Goal: Information Seeking & Learning: Learn about a topic

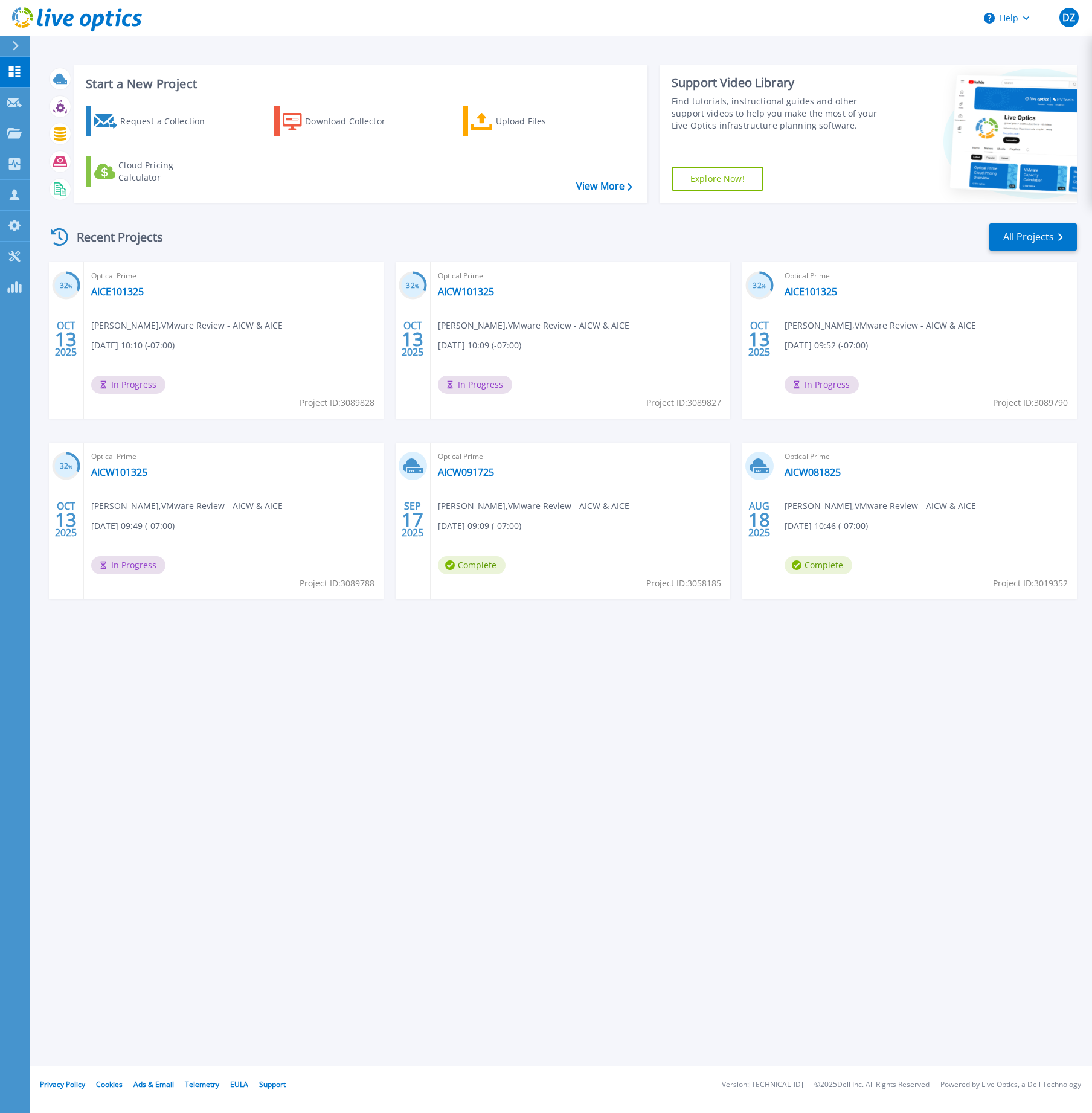
click at [352, 227] on div "Recent Projects All Projects" at bounding box center [562, 237] width 1030 height 30
click at [472, 288] on link "AICW101325" at bounding box center [466, 291] width 56 height 12
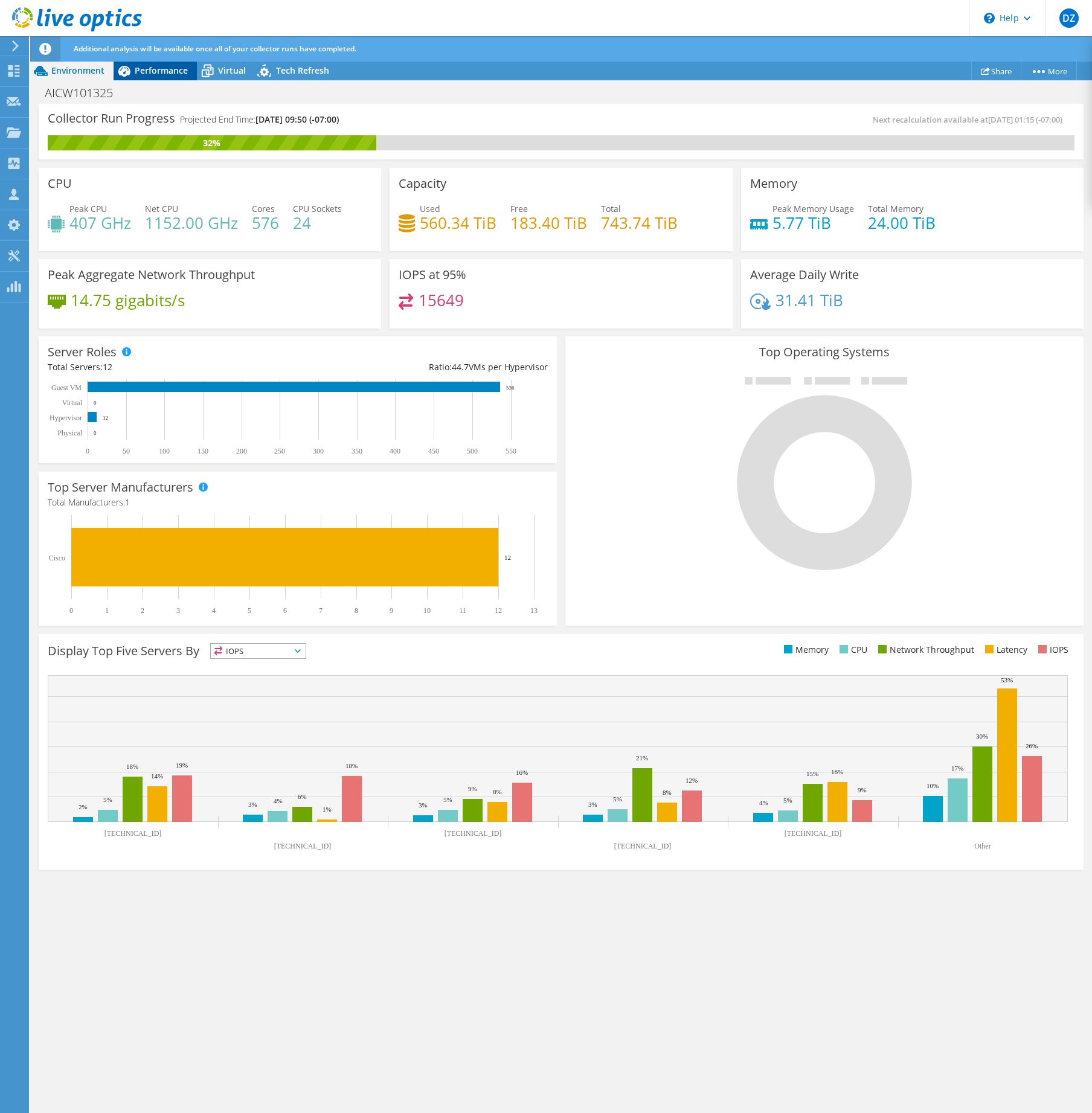
click at [134, 80] on icon at bounding box center [123, 70] width 21 height 21
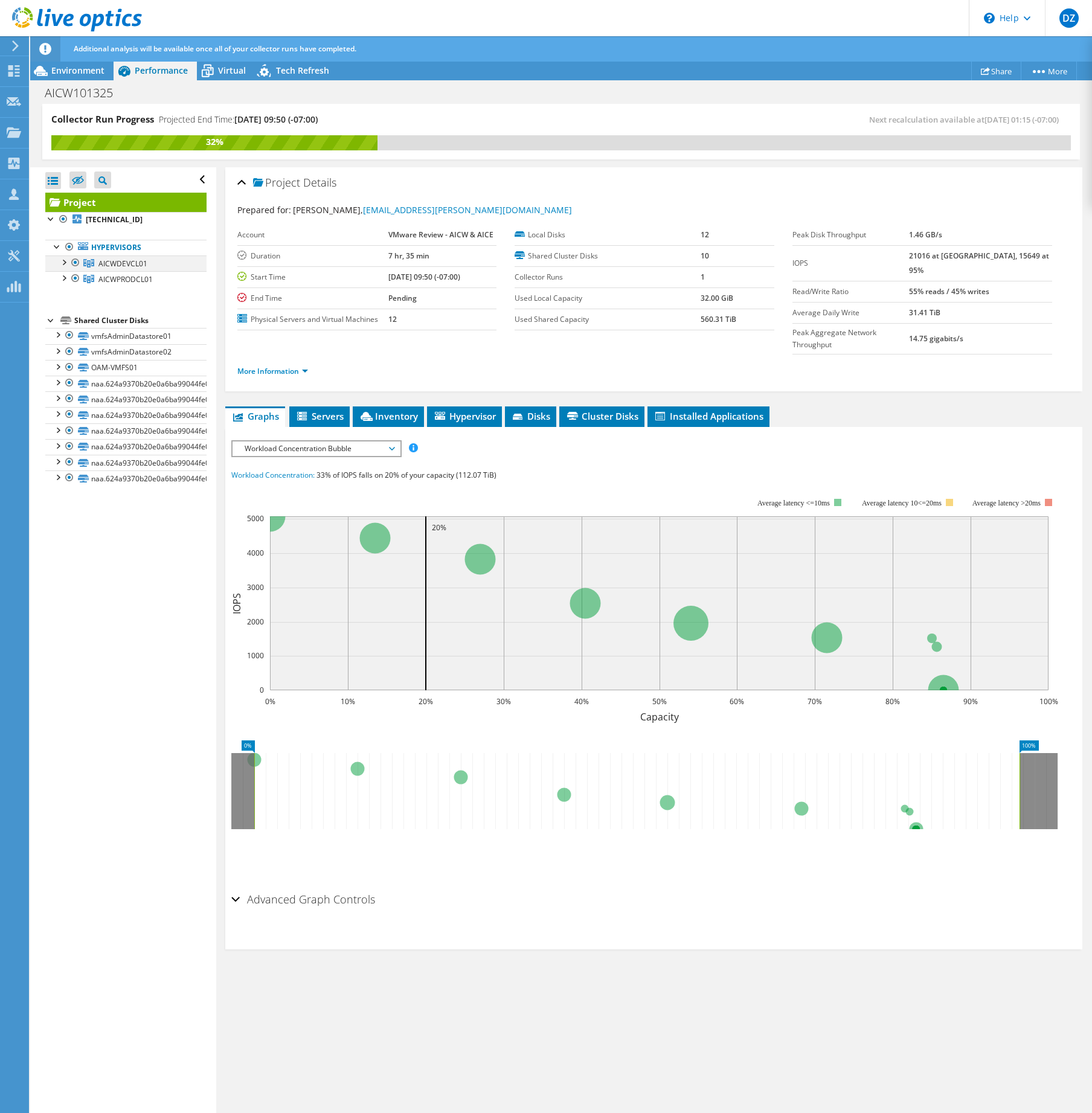
click at [73, 264] on div at bounding box center [75, 262] width 12 height 15
click at [74, 262] on div at bounding box center [75, 262] width 12 height 15
click at [73, 264] on div at bounding box center [75, 262] width 12 height 15
click at [380, 441] on span "Workload Concentration Bubble" at bounding box center [316, 448] width 155 height 15
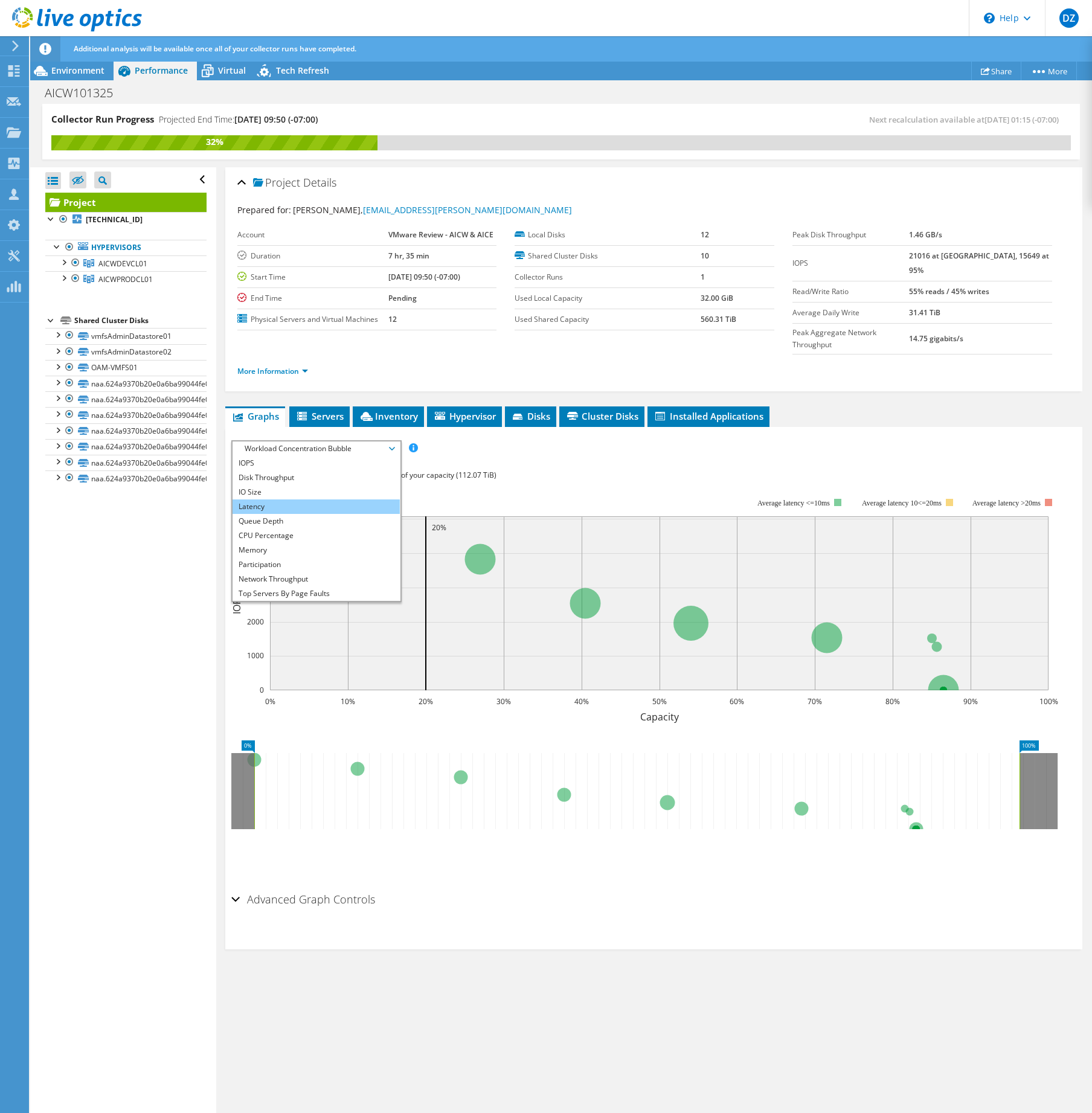
scroll to position [44, 0]
click at [342, 587] on li "All" at bounding box center [316, 594] width 167 height 15
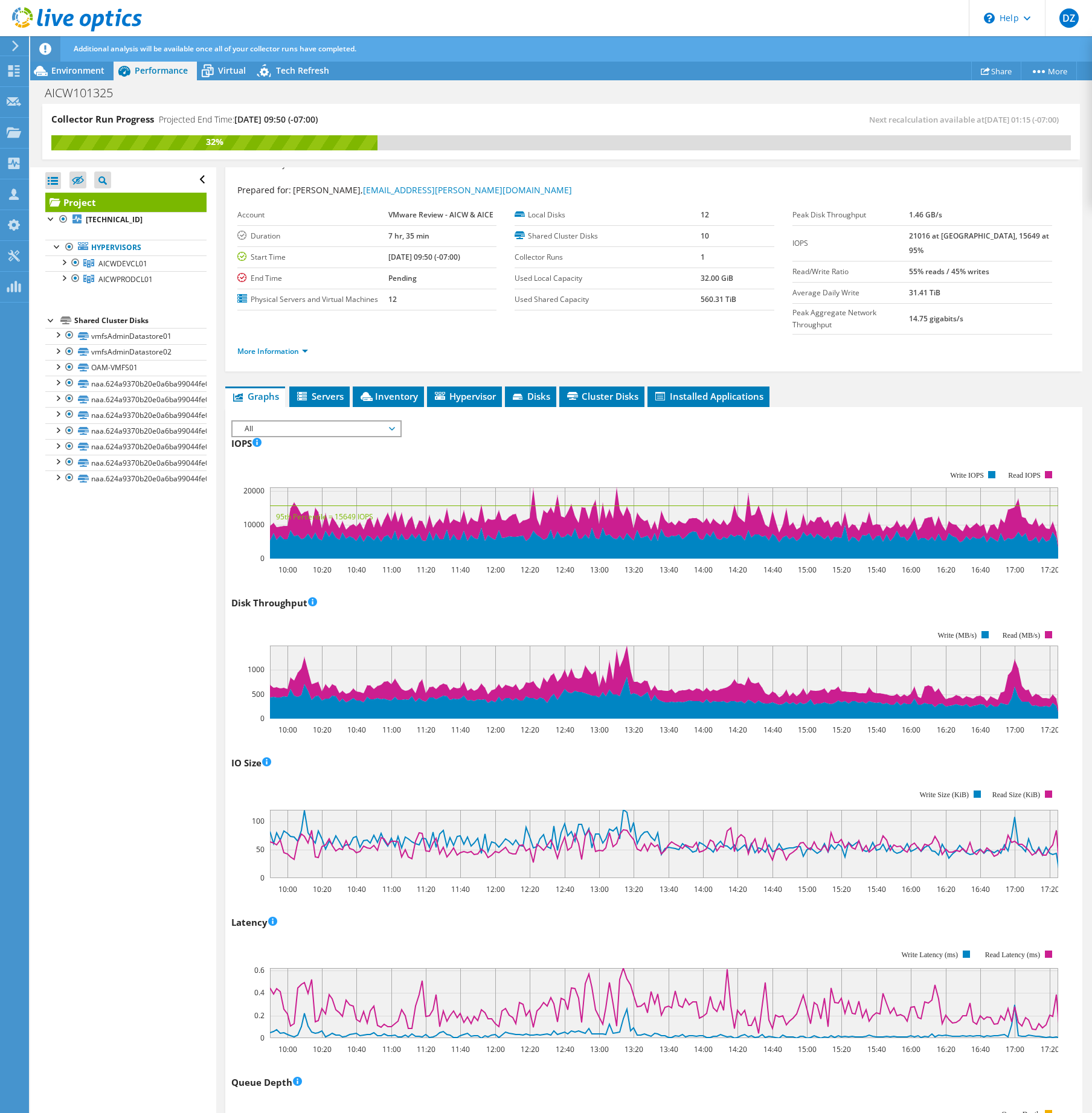
scroll to position [0, 0]
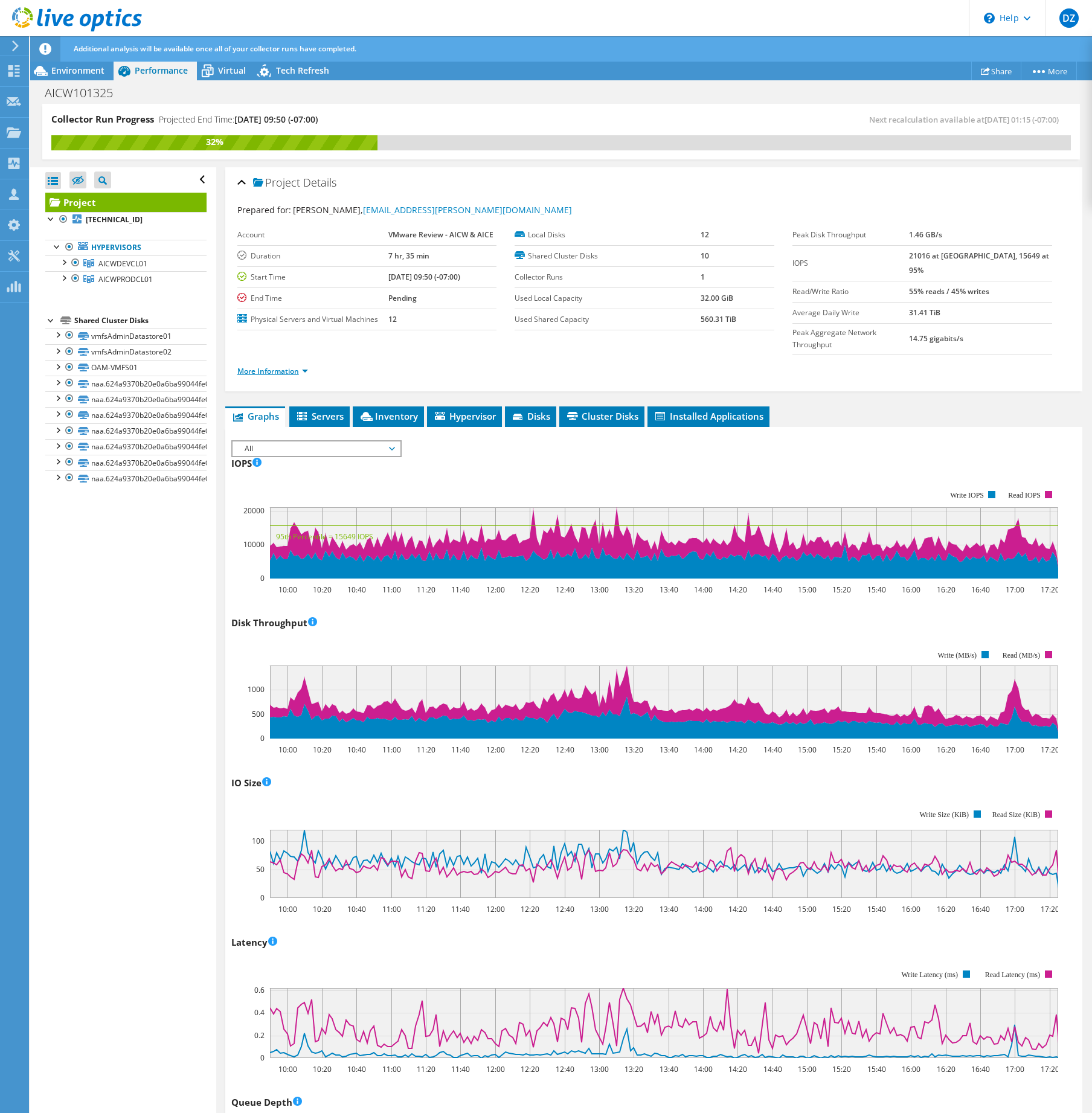
click at [290, 366] on link "More Information" at bounding box center [273, 370] width 70 height 10
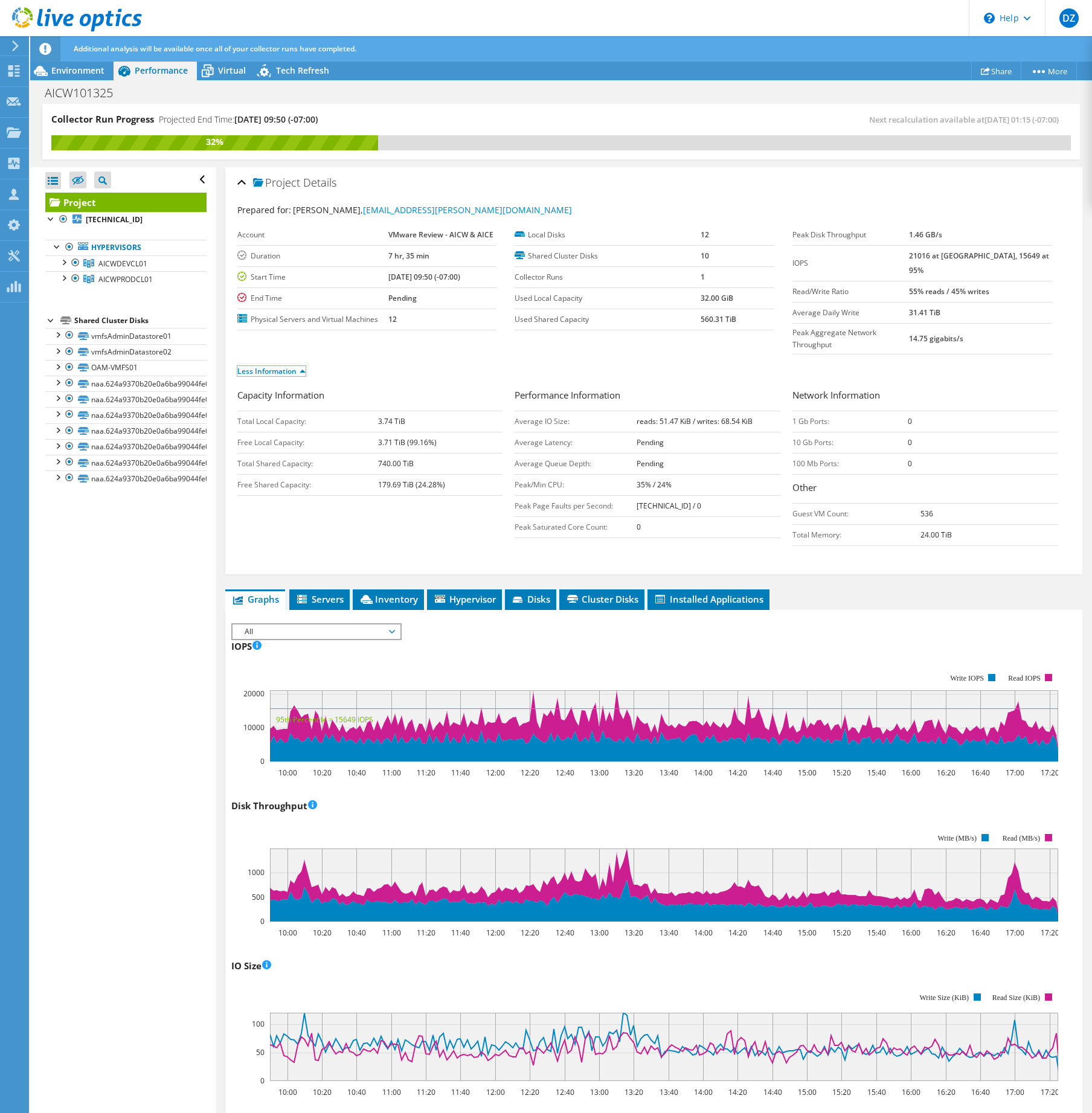
click at [237, 366] on link "Less Information" at bounding box center [271, 370] width 68 height 10
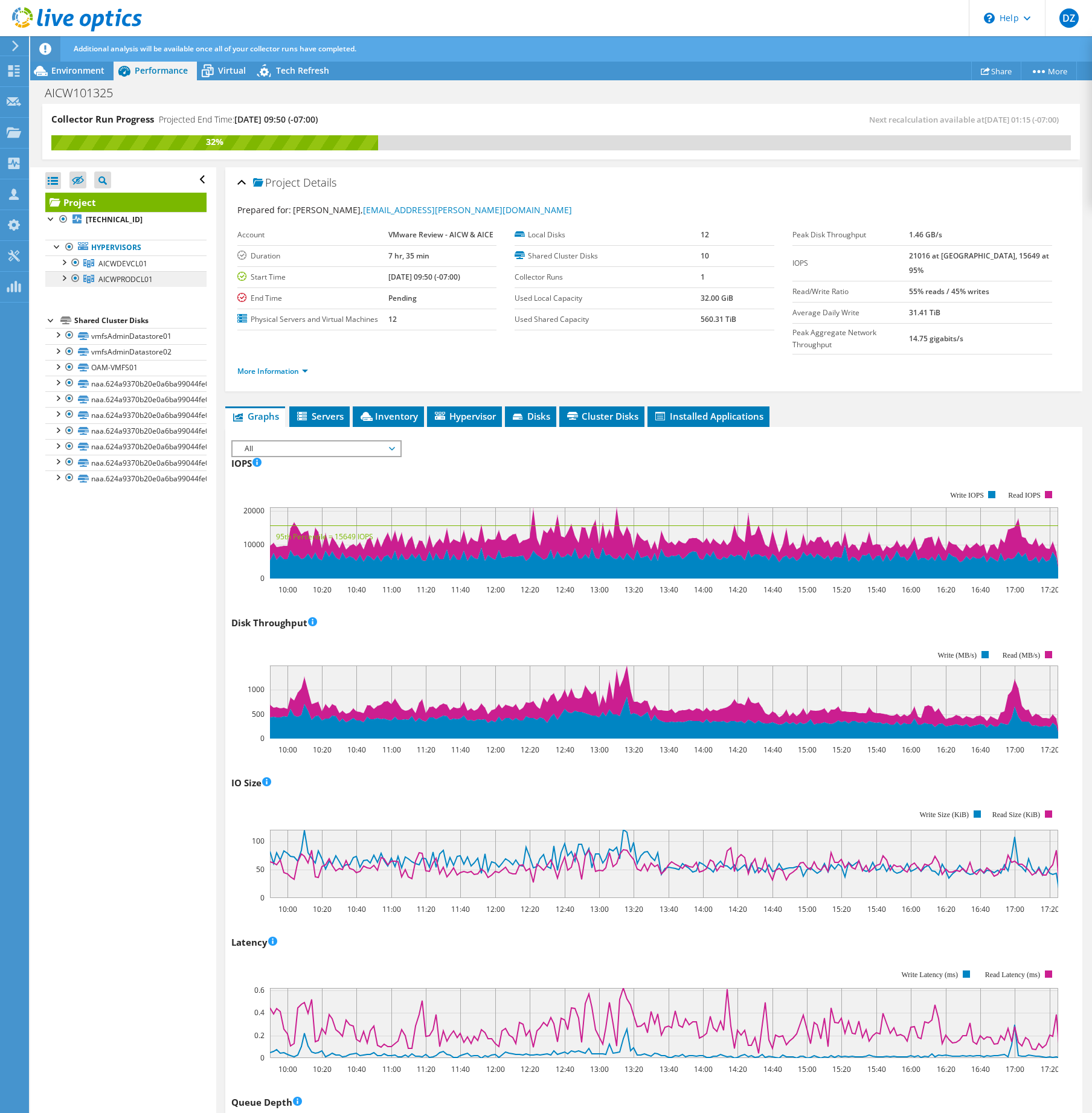
click at [122, 283] on span "AICWPRODCL01" at bounding box center [126, 279] width 55 height 10
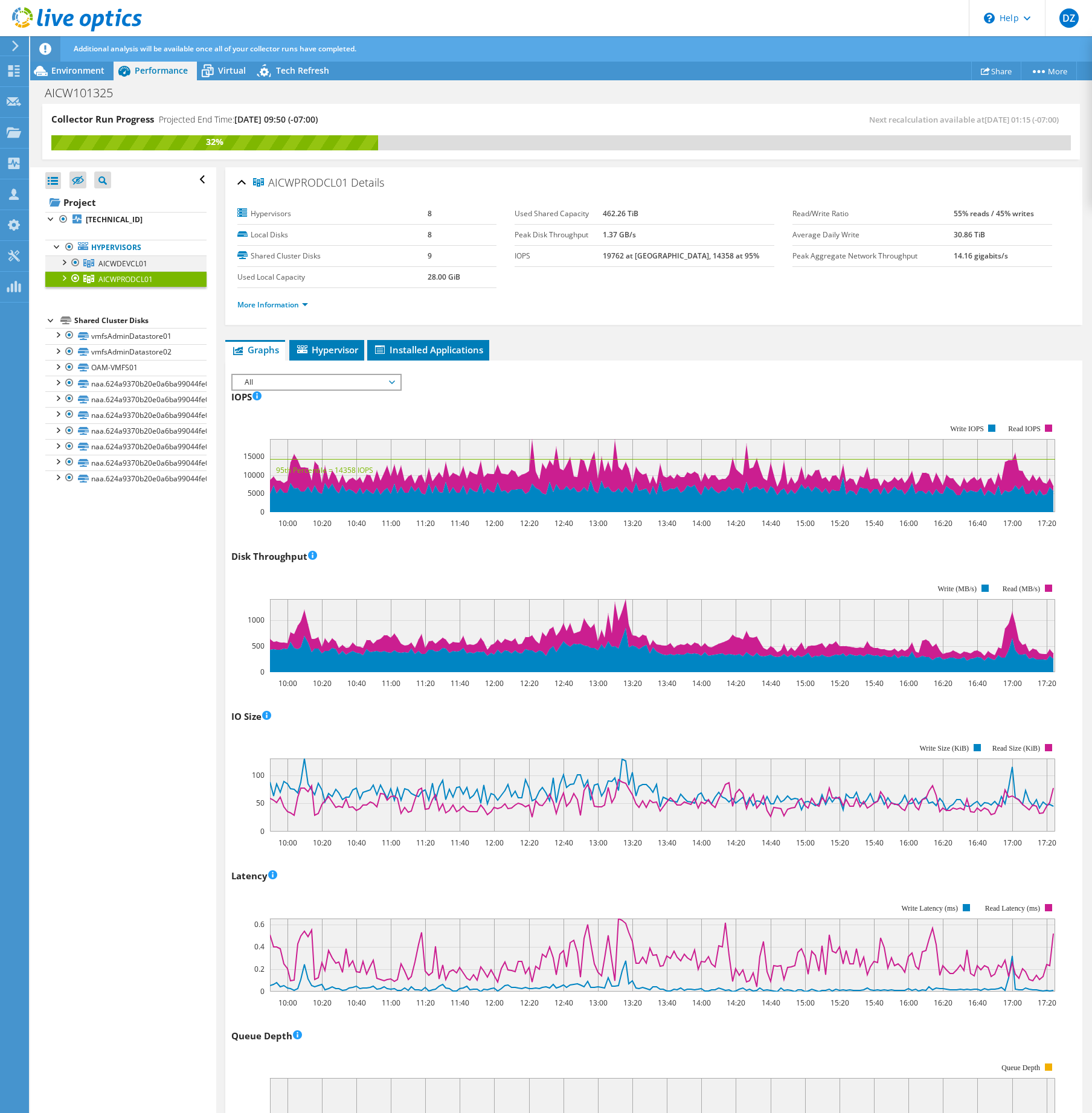
click at [75, 262] on div at bounding box center [75, 262] width 12 height 15
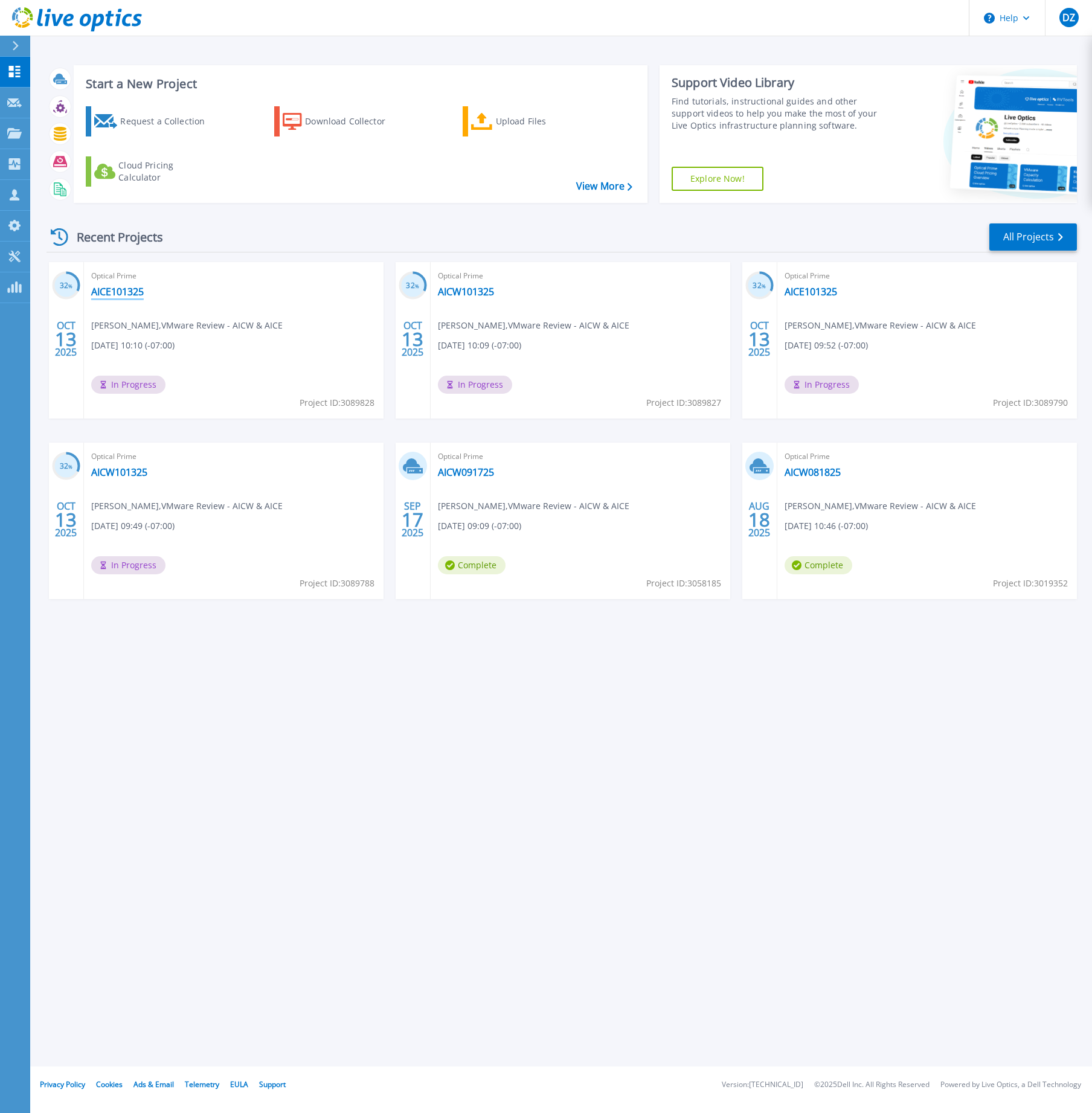
click at [132, 294] on link "AICE101325" at bounding box center [117, 291] width 52 height 12
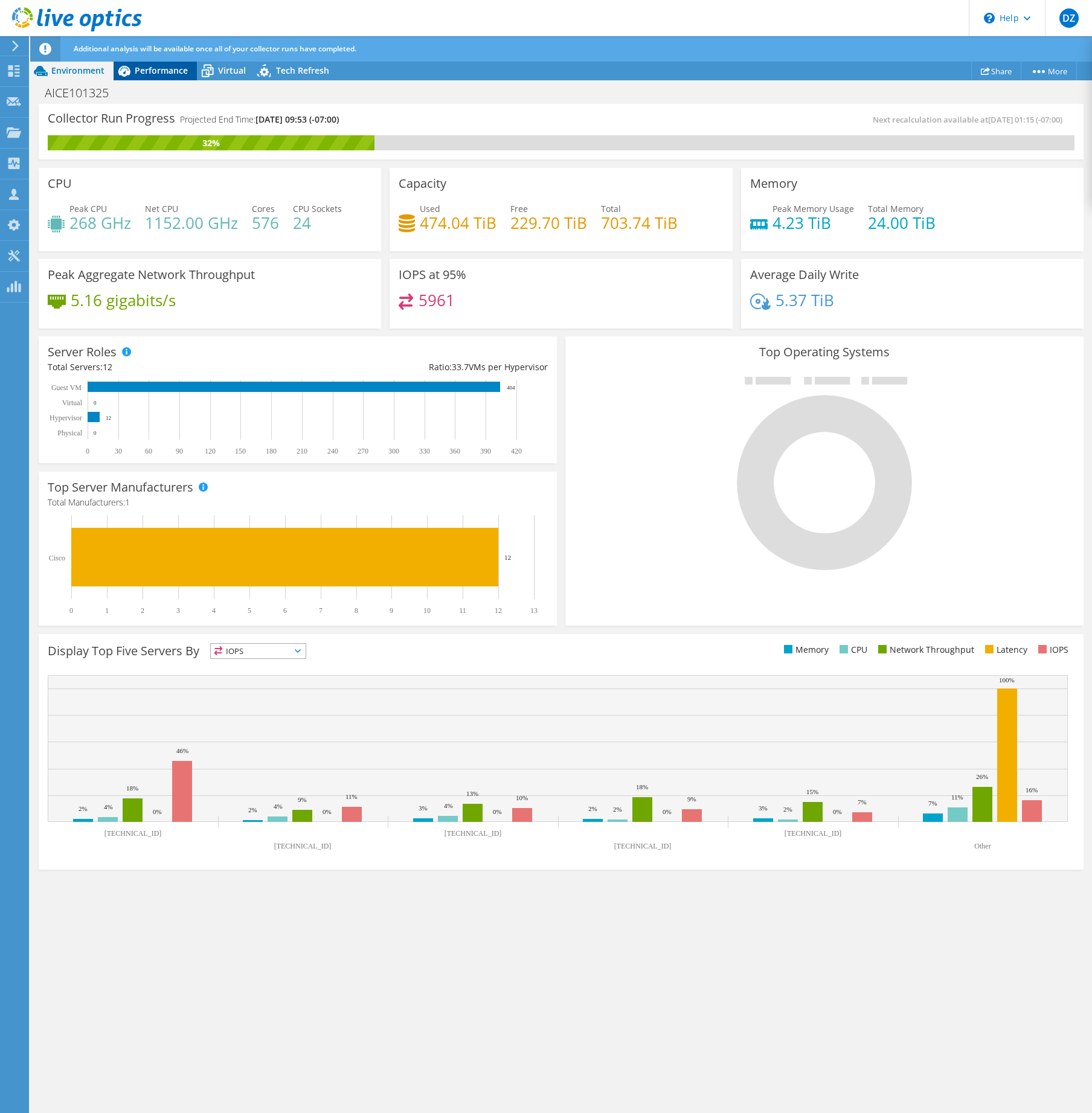
click at [129, 73] on icon at bounding box center [124, 71] width 12 height 11
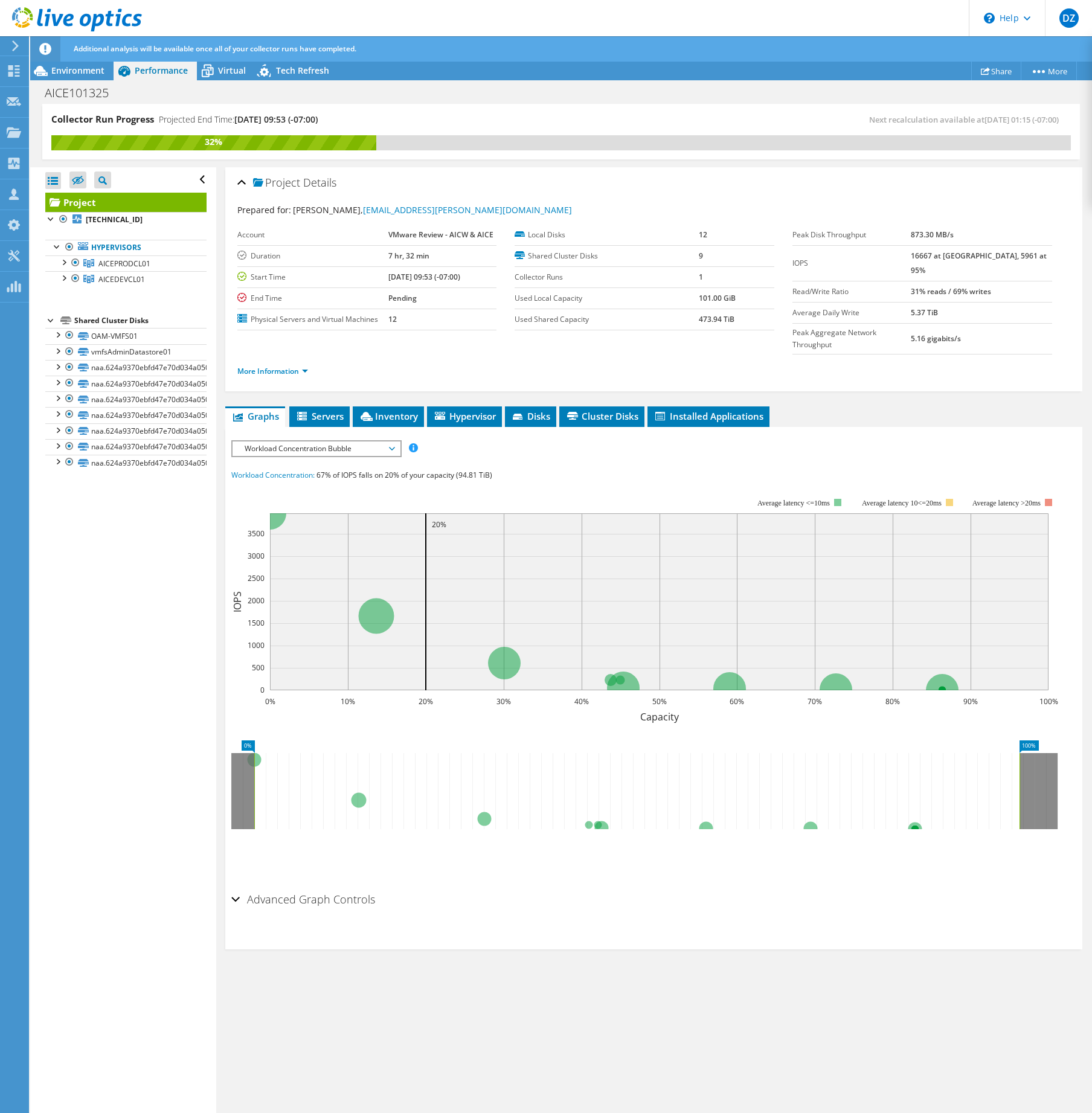
click at [334, 441] on span "Workload Concentration Bubble" at bounding box center [316, 448] width 155 height 15
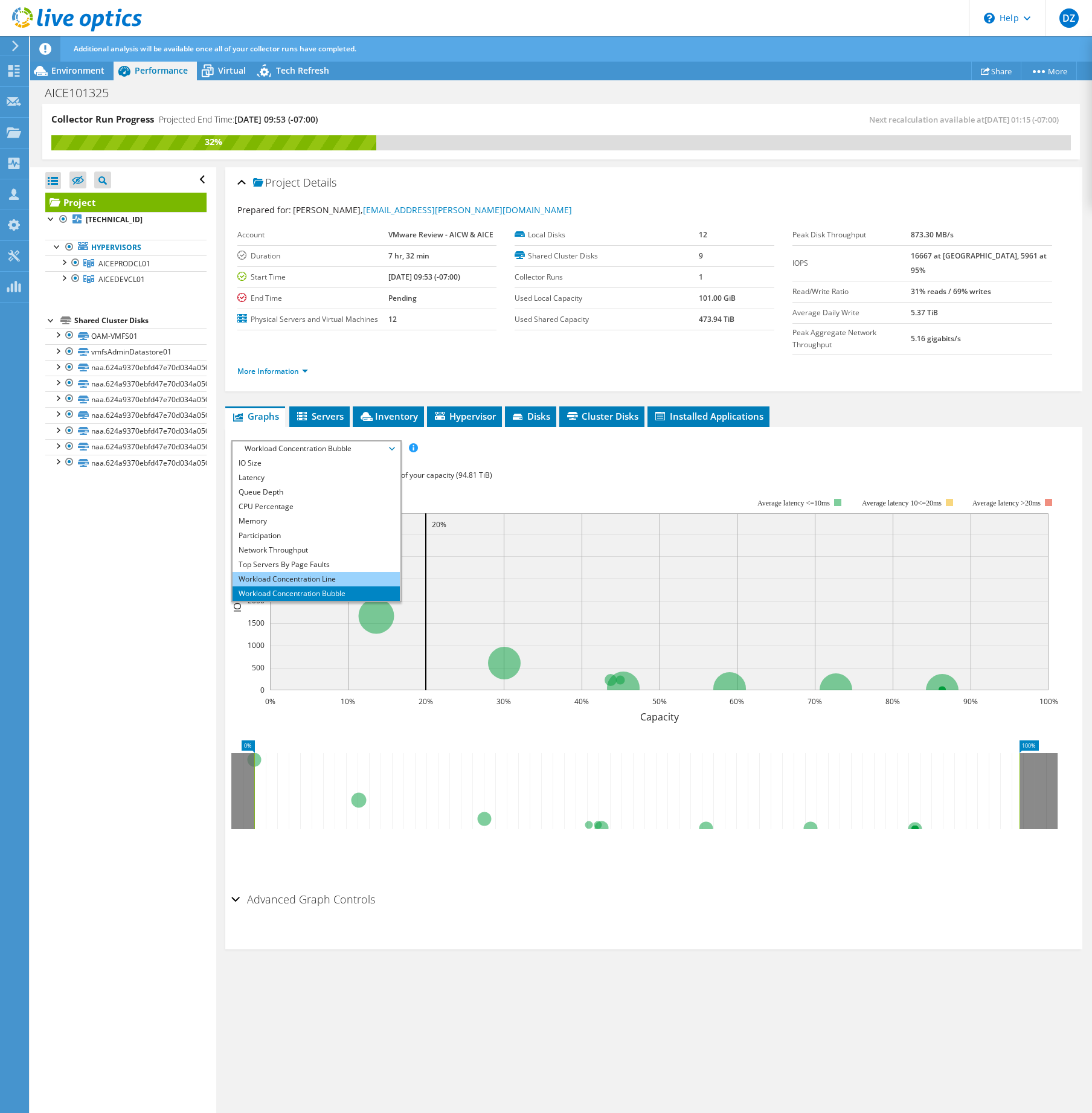
scroll to position [44, 0]
click at [334, 587] on li "All" at bounding box center [316, 594] width 167 height 15
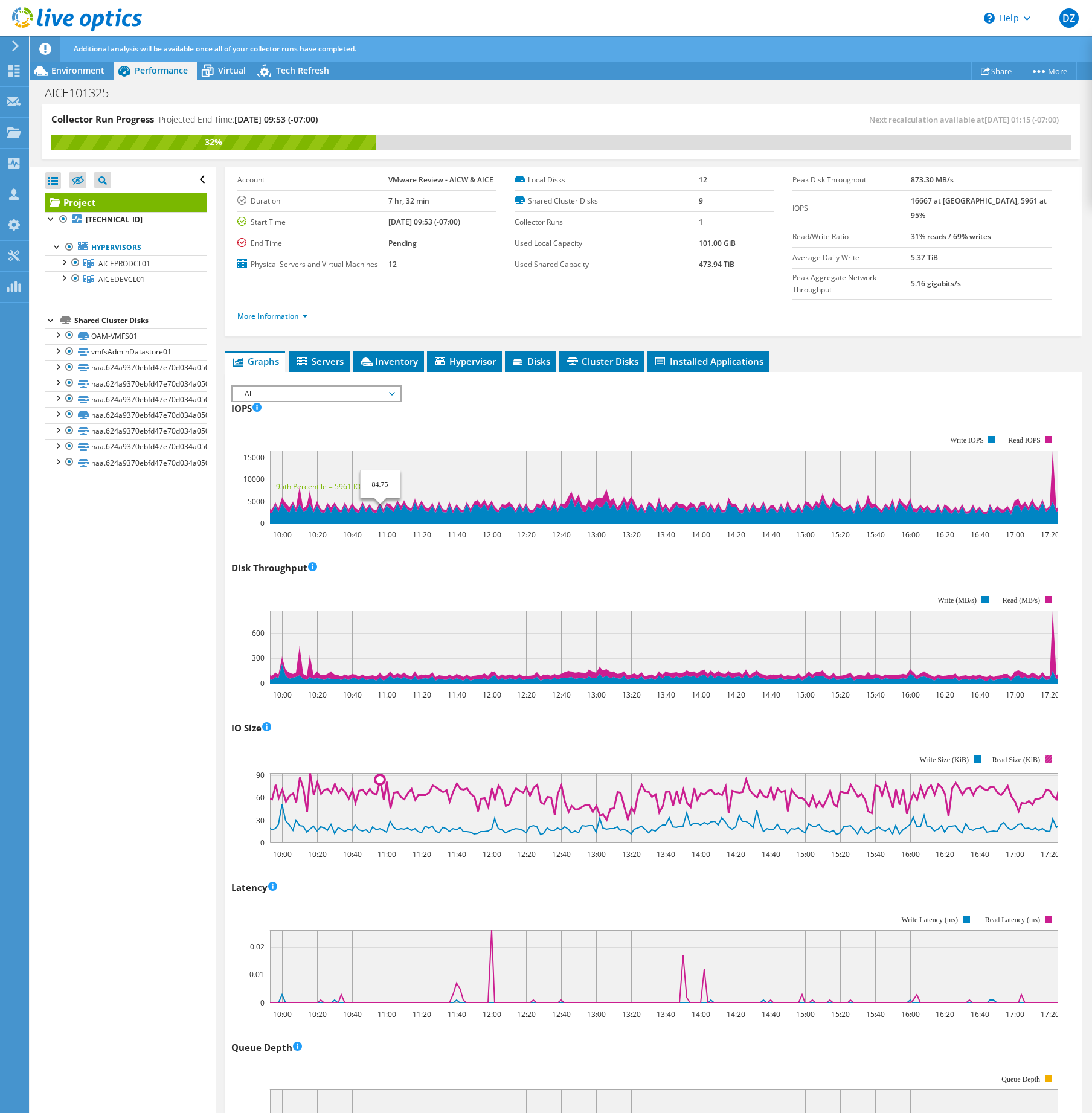
scroll to position [0, 0]
